Goal: Find specific page/section: Find specific page/section

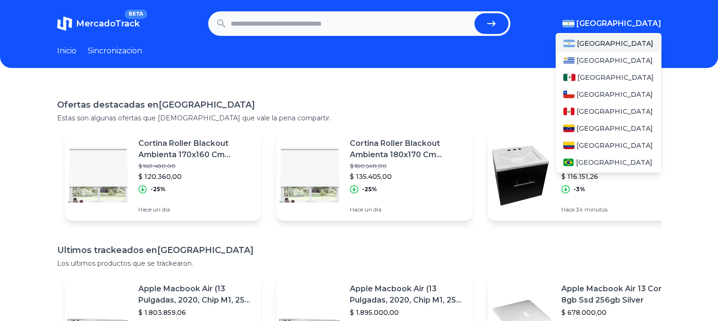
click at [628, 21] on span "[GEOGRAPHIC_DATA]" at bounding box center [618, 23] width 85 height 11
click at [599, 74] on span "[GEOGRAPHIC_DATA]" at bounding box center [615, 77] width 76 height 9
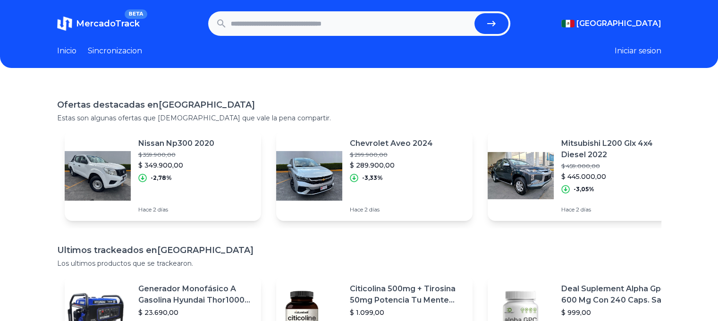
click at [0, 168] on div "Ofertas destacadas en Mexico Estas son algunas ofertas que creemos que vale la …" at bounding box center [359, 243] width 718 height 321
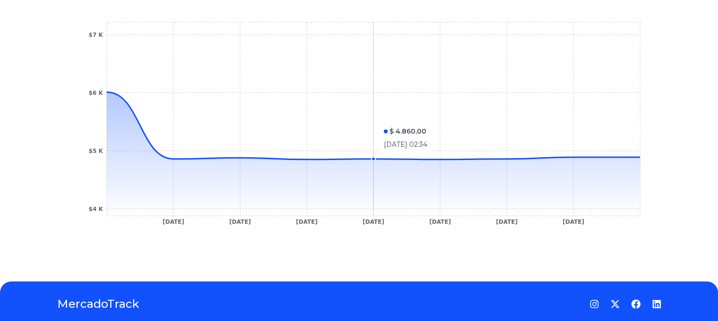
scroll to position [341, 0]
